Goal: Task Accomplishment & Management: Manage account settings

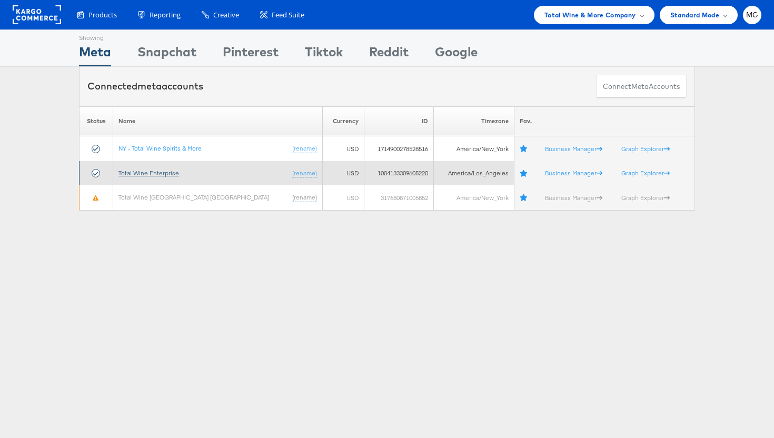
click at [146, 173] on link "Total Wine Enterprise" at bounding box center [149, 173] width 61 height 8
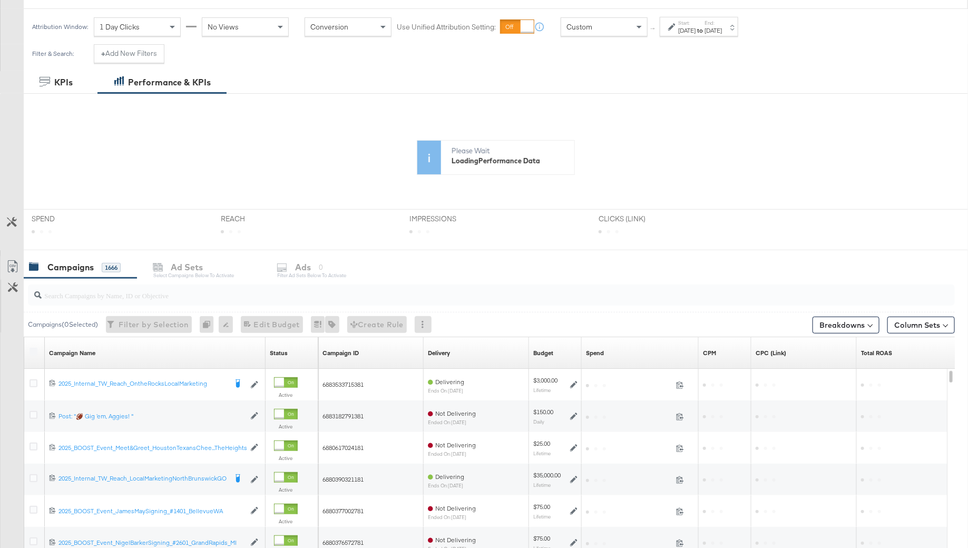
scroll to position [140, 0]
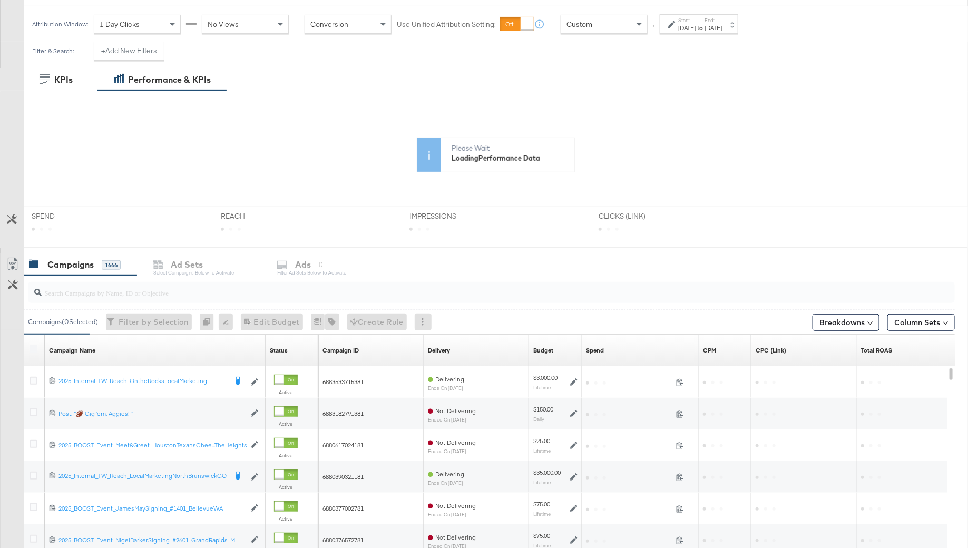
click at [109, 289] on input "search" at bounding box center [456, 288] width 828 height 21
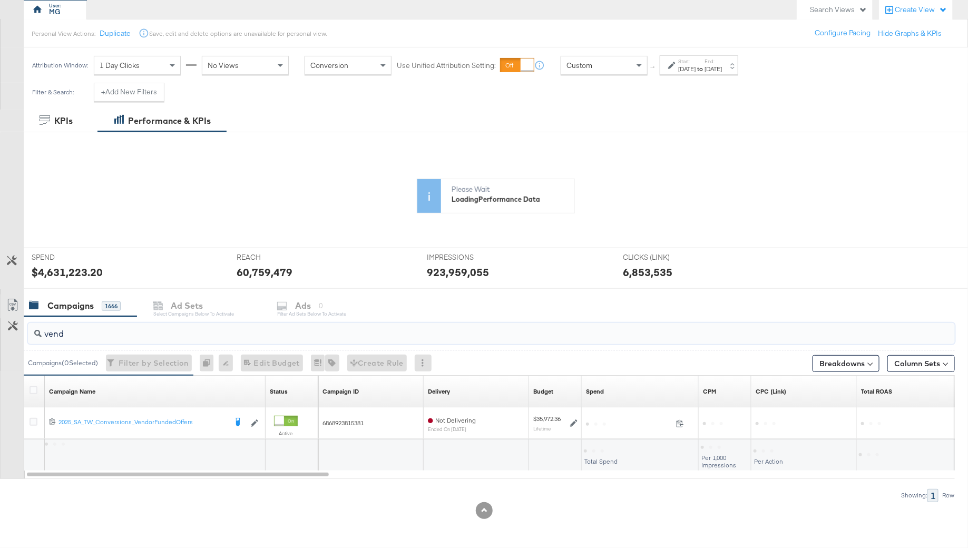
scroll to position [97, 0]
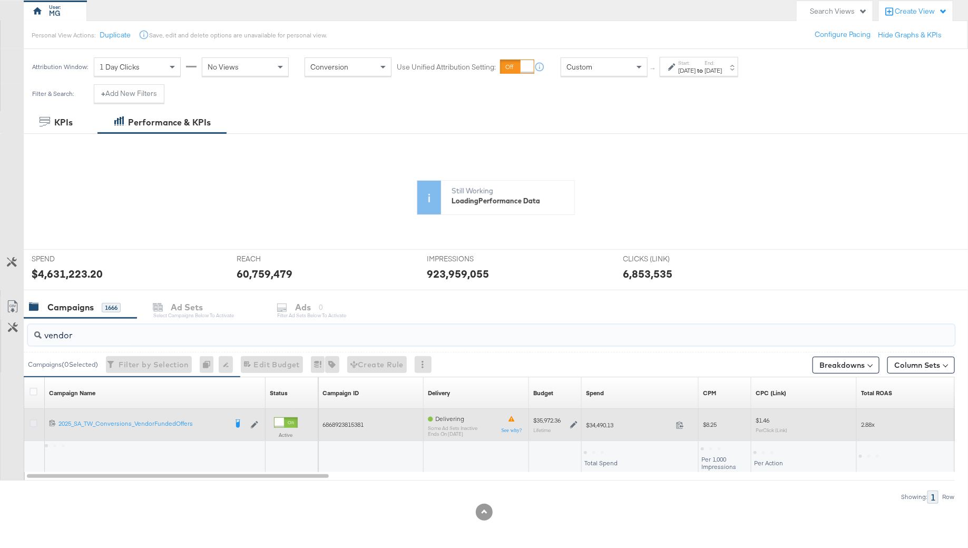
type input "vendor"
click at [32, 423] on icon at bounding box center [33, 423] width 8 height 8
click at [0, 0] on input "checkbox" at bounding box center [0, 0] width 0 height 0
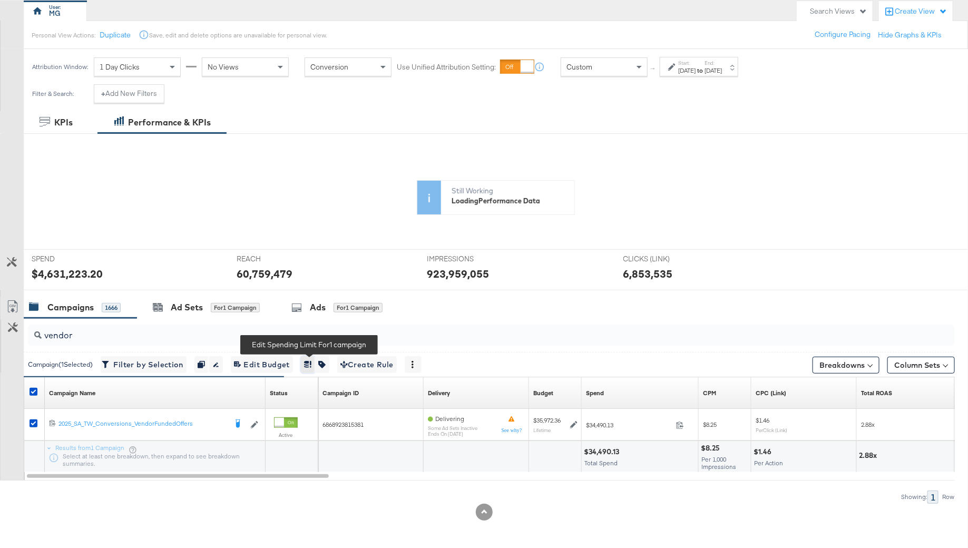
click at [309, 362] on icon "button" at bounding box center [306, 364] width 5 height 7
